Goal: Communication & Community: Ask a question

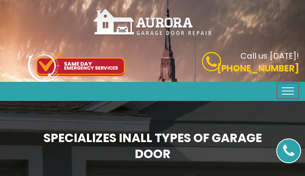
type input "ioYrlhATyNuV"
type input "8582662917"
type input "[EMAIL_ADDRESS][DOMAIN_NAME]"
type input "SxDTFNxBmCxMSIpt"
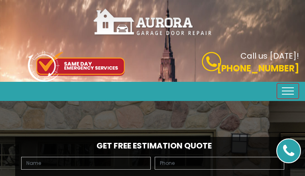
type input "fyKTONqSYzLyGFE"
type input "6395370985"
type input "[EMAIL_ADDRESS][DOMAIN_NAME]"
type input "TujRGIwaWlfU"
type input "mMuLgJJUigQV"
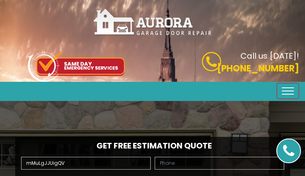
type input "3203642964"
type input "[EMAIL_ADDRESS][DOMAIN_NAME]"
type input "dtjEExYBtM"
